Goal: Information Seeking & Learning: Learn about a topic

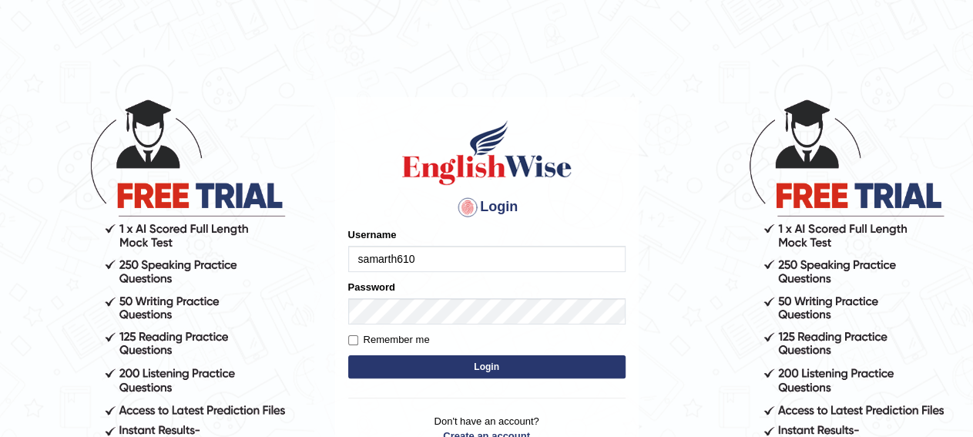
type input "samarth610"
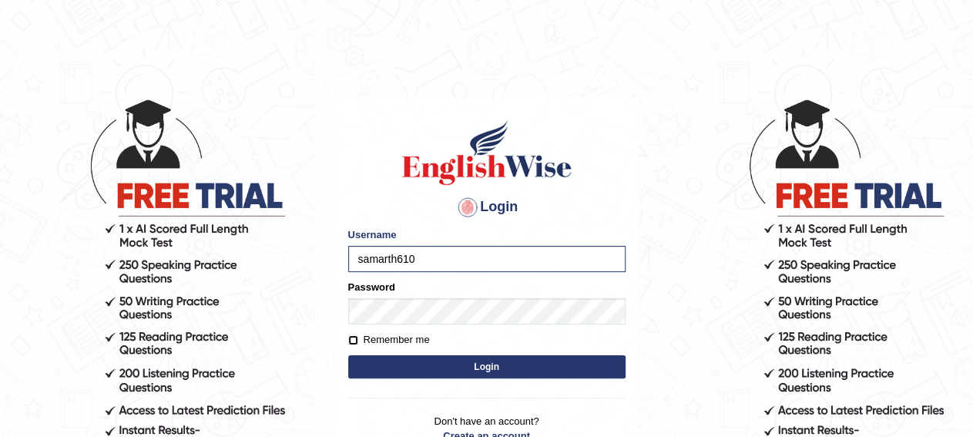
click at [352, 345] on input "Remember me" at bounding box center [353, 340] width 10 height 10
checkbox input "true"
click at [386, 367] on button "Login" at bounding box center [486, 366] width 277 height 23
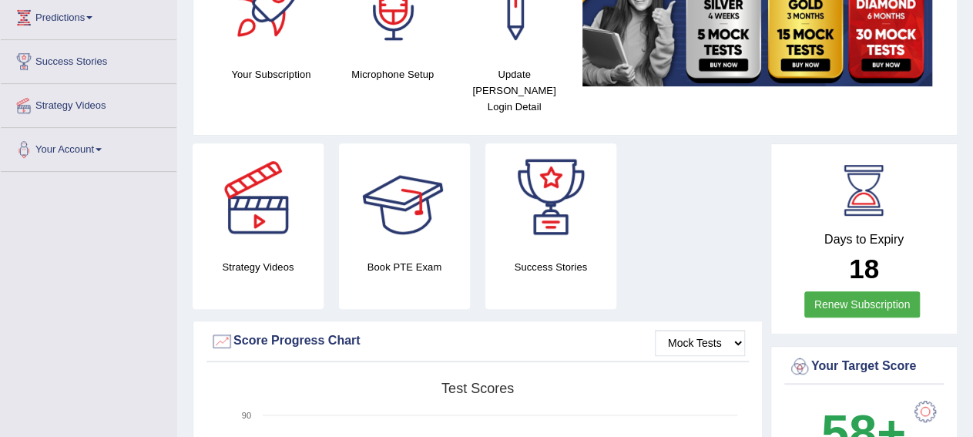
scroll to position [25, 0]
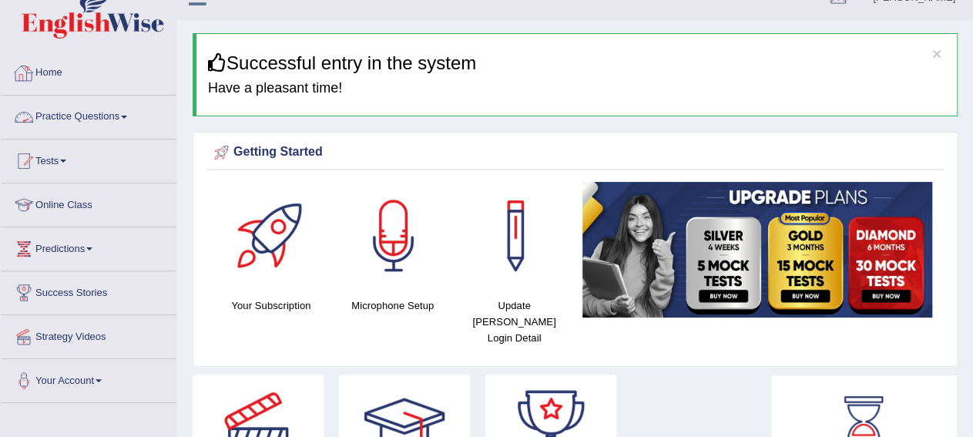
click at [119, 109] on link "Practice Questions" at bounding box center [89, 114] width 176 height 39
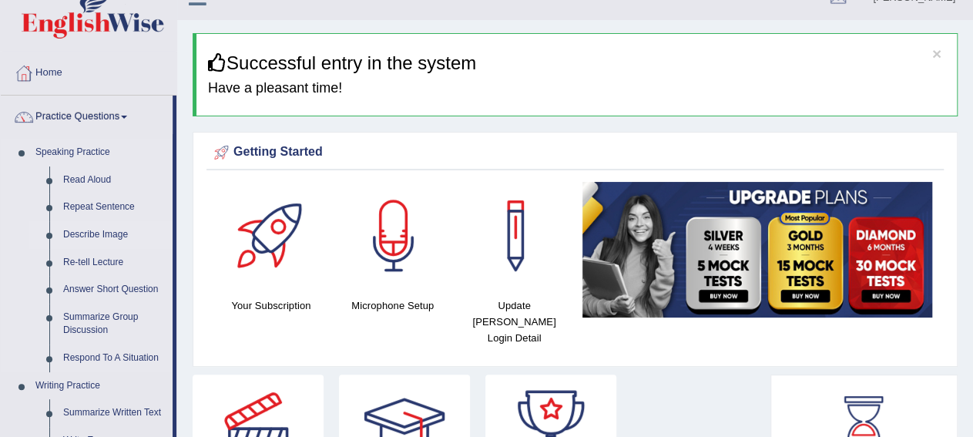
click at [82, 224] on link "Describe Image" at bounding box center [114, 235] width 116 height 28
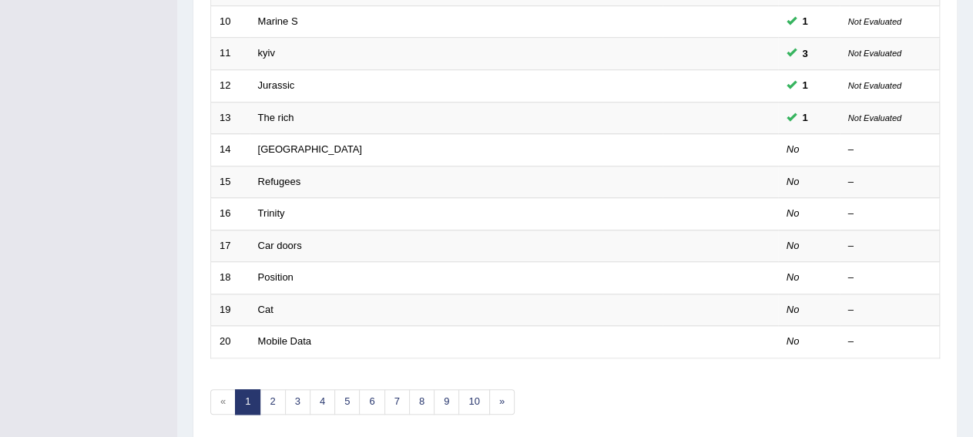
scroll to position [575, 0]
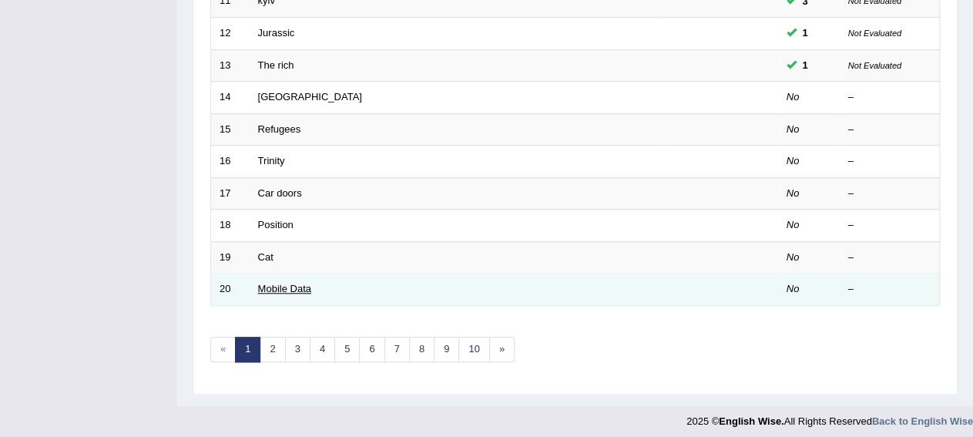
click at [286, 283] on link "Mobile Data" at bounding box center [284, 289] width 53 height 12
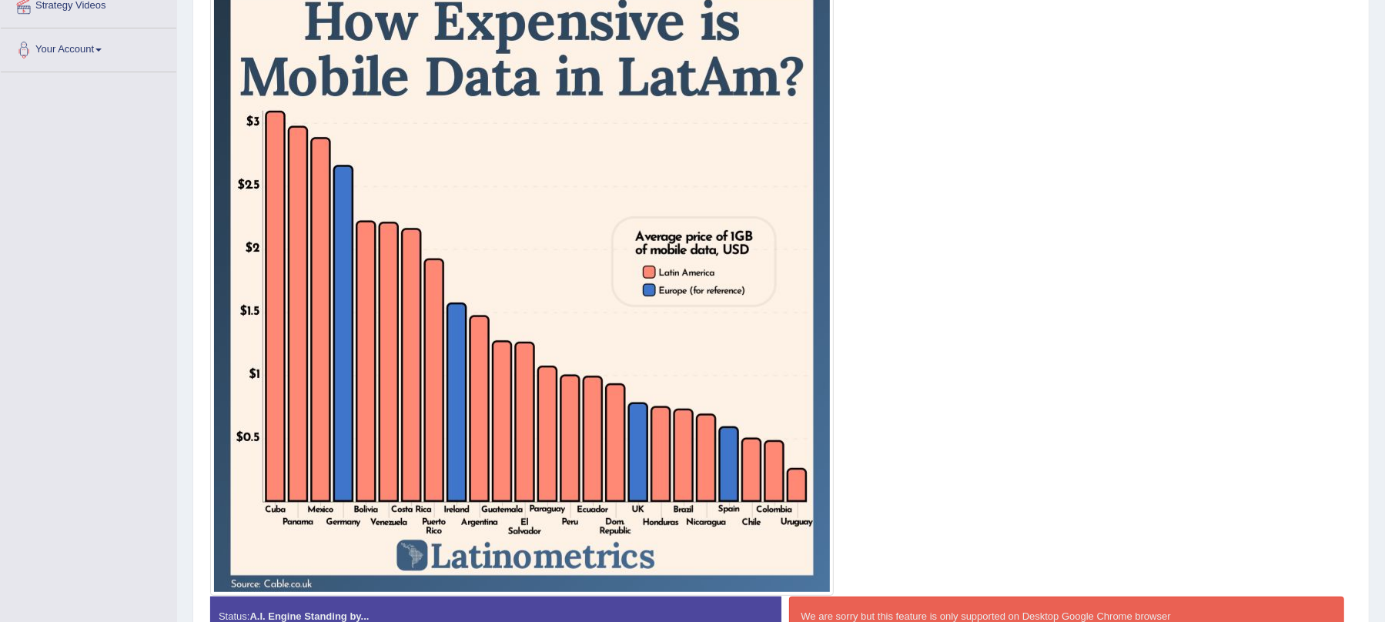
scroll to position [370, 0]
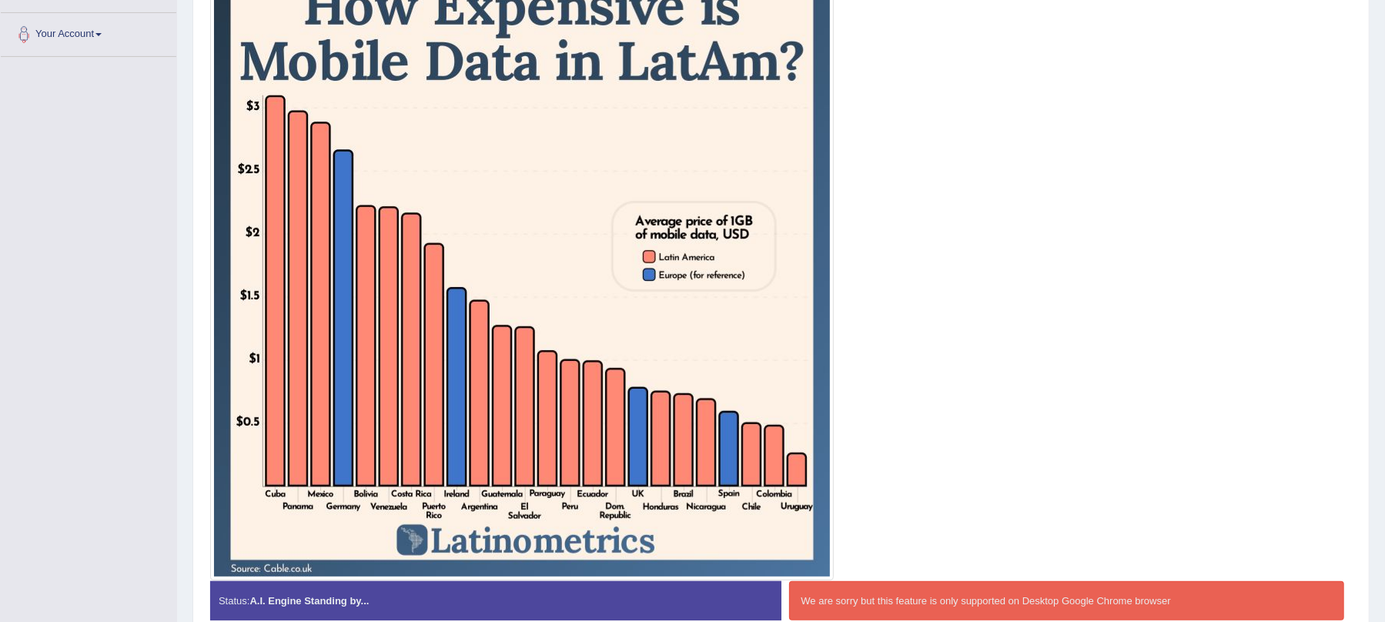
click at [866, 436] on div "We are sorry but this feature is only supported on Desktop Google Chrome browser" at bounding box center [1067, 600] width 556 height 39
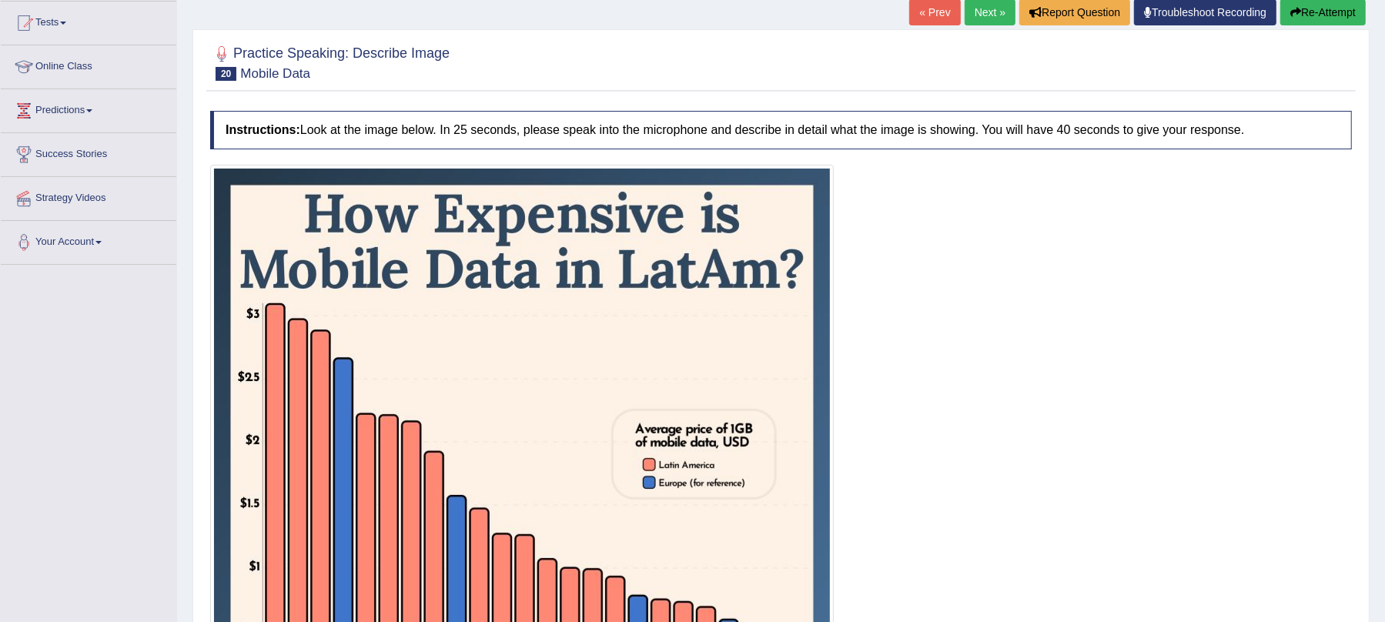
scroll to position [448, 0]
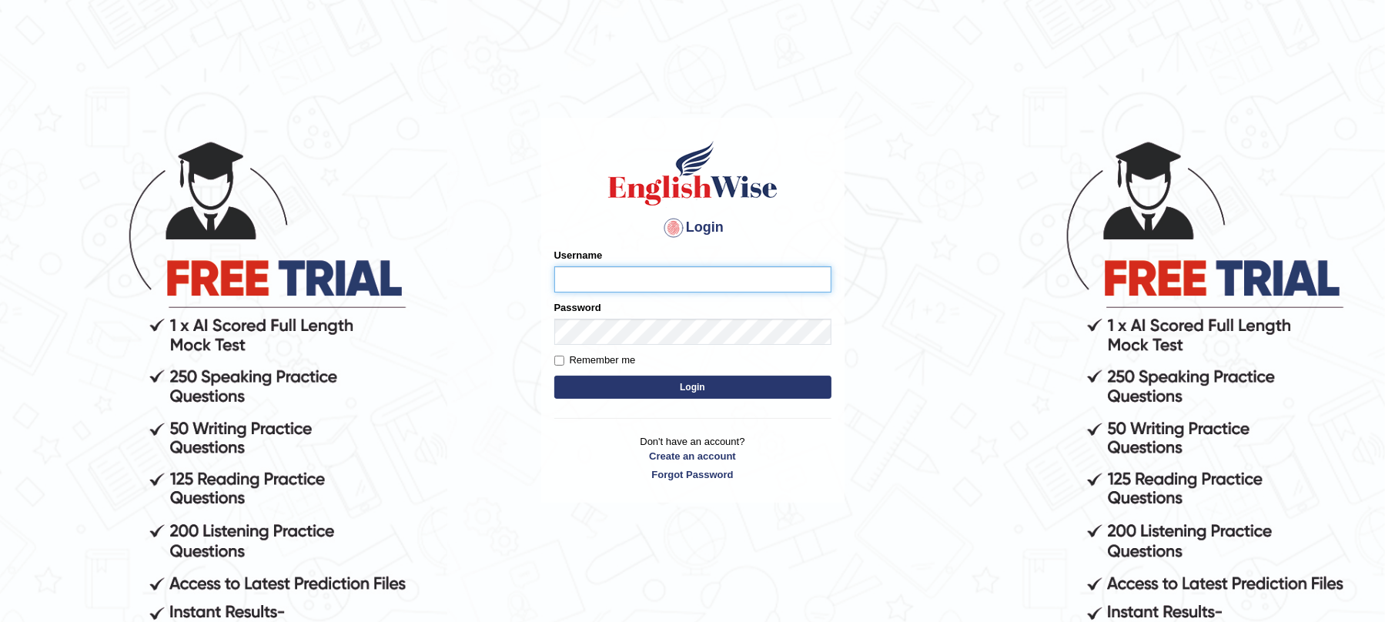
click at [638, 286] on input "Username" at bounding box center [692, 279] width 277 height 26
type input "samarth610"
click at [577, 383] on button "Login" at bounding box center [692, 387] width 277 height 23
click at [630, 391] on button "Login" at bounding box center [692, 387] width 277 height 23
click at [630, 390] on button "Login" at bounding box center [692, 387] width 277 height 23
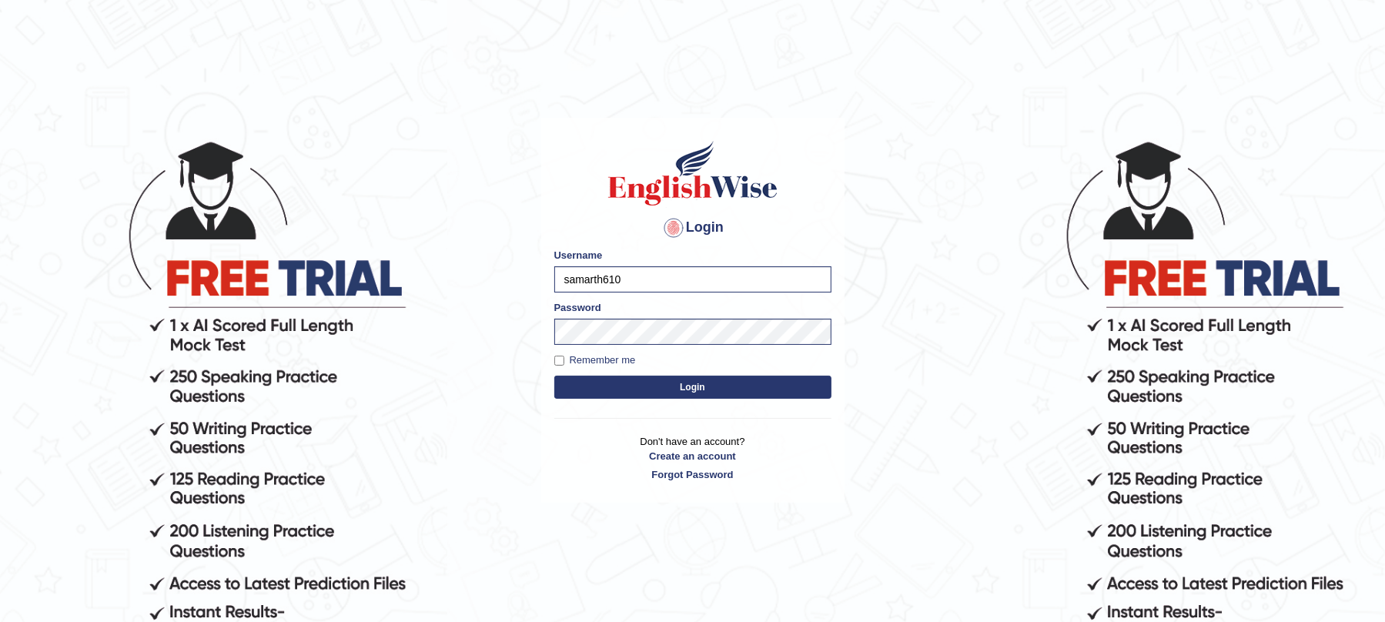
click at [692, 390] on button "Login" at bounding box center [692, 387] width 277 height 23
